Goal: Entertainment & Leisure: Consume media (video, audio)

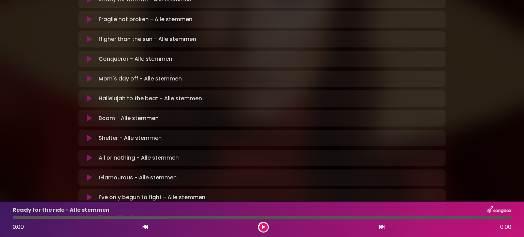
scroll to position [215, 0]
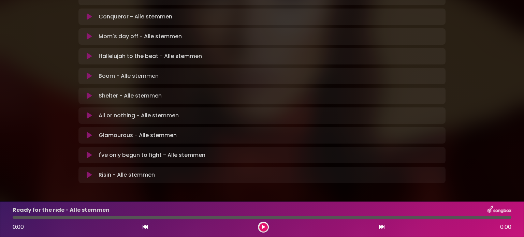
click at [87, 172] on icon at bounding box center [89, 175] width 5 height 7
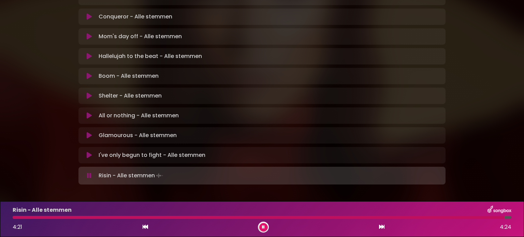
click at [480, 215] on div "Risin - Alle stemmen 4:21 4:24" at bounding box center [262, 219] width 507 height 27
click at [480, 215] on div "Risin - Alle stemmen 4:22 4:24" at bounding box center [262, 219] width 507 height 27
drag, startPoint x: 505, startPoint y: 218, endPoint x: 460, endPoint y: 214, distance: 45.6
click at [460, 214] on div "Risin - Alle stemmen 3:56 4:24" at bounding box center [262, 219] width 507 height 27
click at [265, 226] on button at bounding box center [263, 227] width 9 height 9
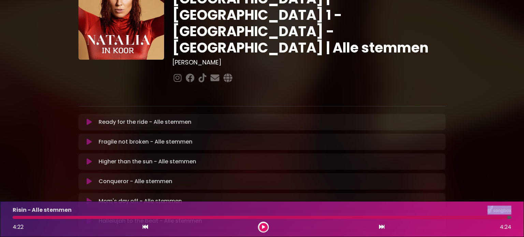
scroll to position [51, 0]
click at [89, 119] on icon at bounding box center [89, 122] width 5 height 7
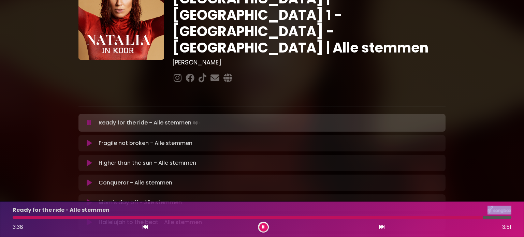
click at [89, 119] on icon at bounding box center [89, 122] width 4 height 7
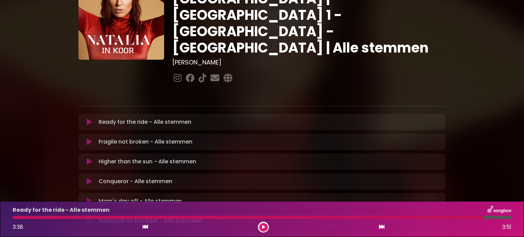
click at [87, 114] on div "Ready for the ride - Alle stemmen Loading Track... Your Feedback" at bounding box center [262, 122] width 367 height 16
click at [89, 119] on icon at bounding box center [89, 122] width 5 height 7
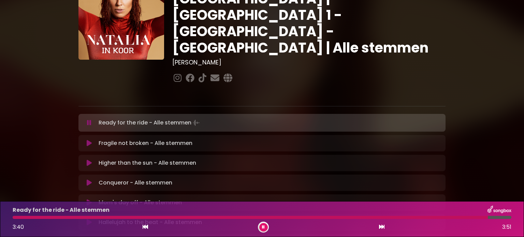
drag, startPoint x: 464, startPoint y: 220, endPoint x: 51, endPoint y: 227, distance: 412.8
click at [51, 227] on div "Ready for the ride - Alle stemmen 3:40 3:51" at bounding box center [262, 219] width 507 height 27
click at [10, 217] on div at bounding box center [262, 217] width 507 height 3
click at [17, 219] on div at bounding box center [262, 217] width 499 height 3
click at [262, 230] on button at bounding box center [263, 227] width 9 height 9
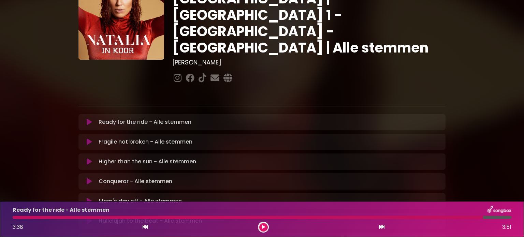
click at [89, 139] on icon at bounding box center [89, 142] width 5 height 7
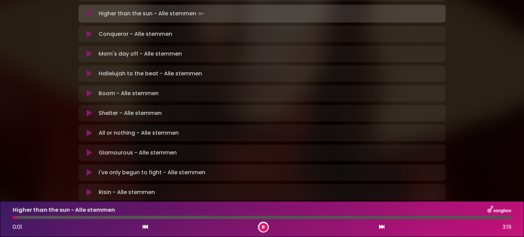
scroll to position [217, 0]
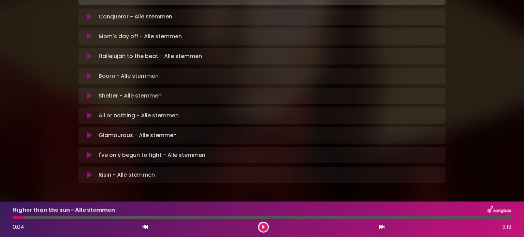
click at [262, 226] on icon at bounding box center [263, 227] width 3 height 4
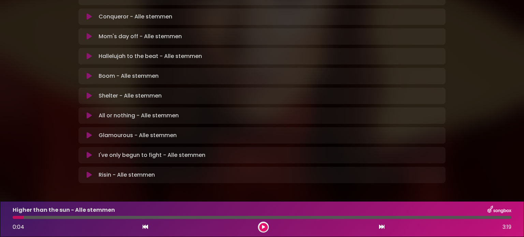
click at [262, 226] on icon at bounding box center [263, 227] width 3 height 4
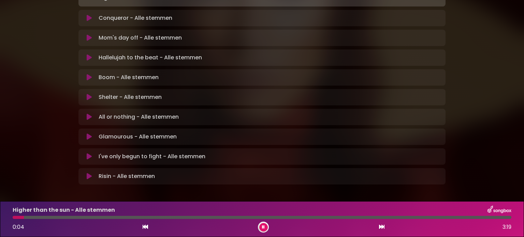
scroll to position [217, 0]
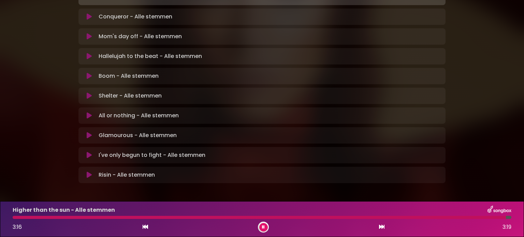
click at [262, 226] on icon at bounding box center [263, 227] width 3 height 4
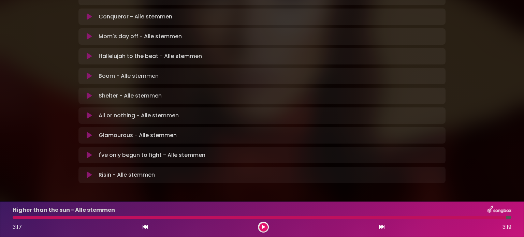
scroll to position [116, 0]
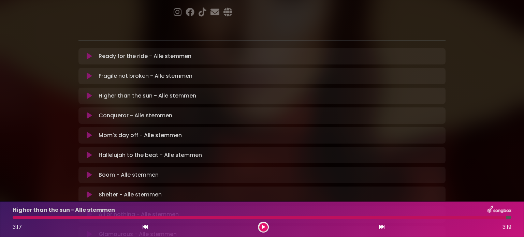
click at [89, 112] on icon at bounding box center [89, 115] width 5 height 7
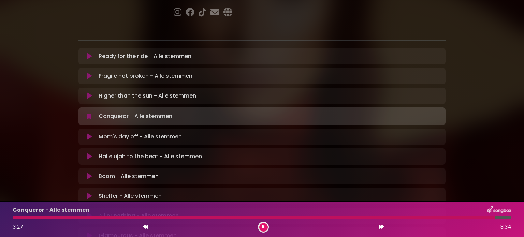
click at [264, 228] on icon at bounding box center [263, 227] width 3 height 4
